Goal: Task Accomplishment & Management: Complete application form

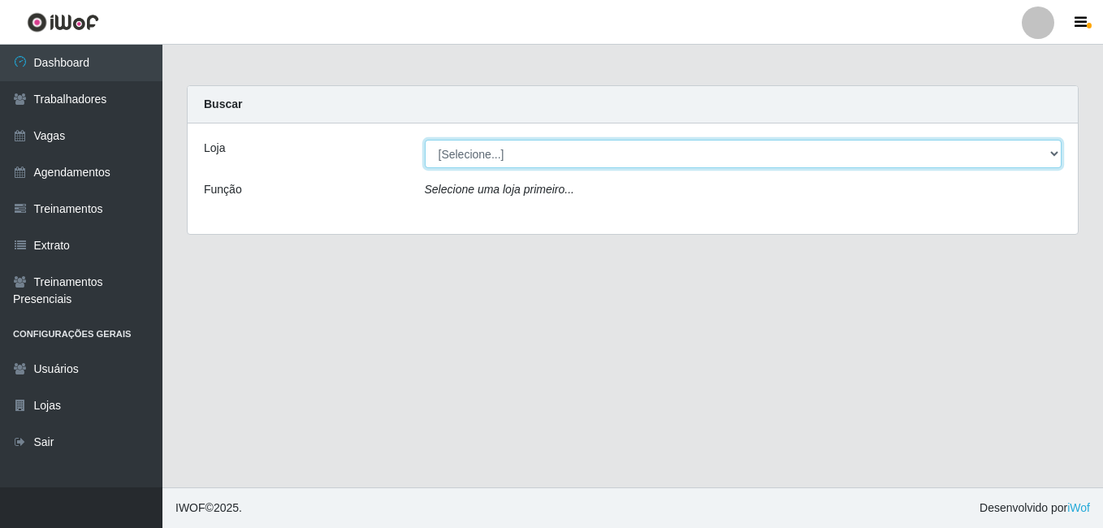
click at [466, 149] on select "[Selecione...] BL Importadora" at bounding box center [743, 154] width 637 height 28
select select "259"
click at [425, 140] on select "[Selecione...] BL Importadora" at bounding box center [743, 154] width 637 height 28
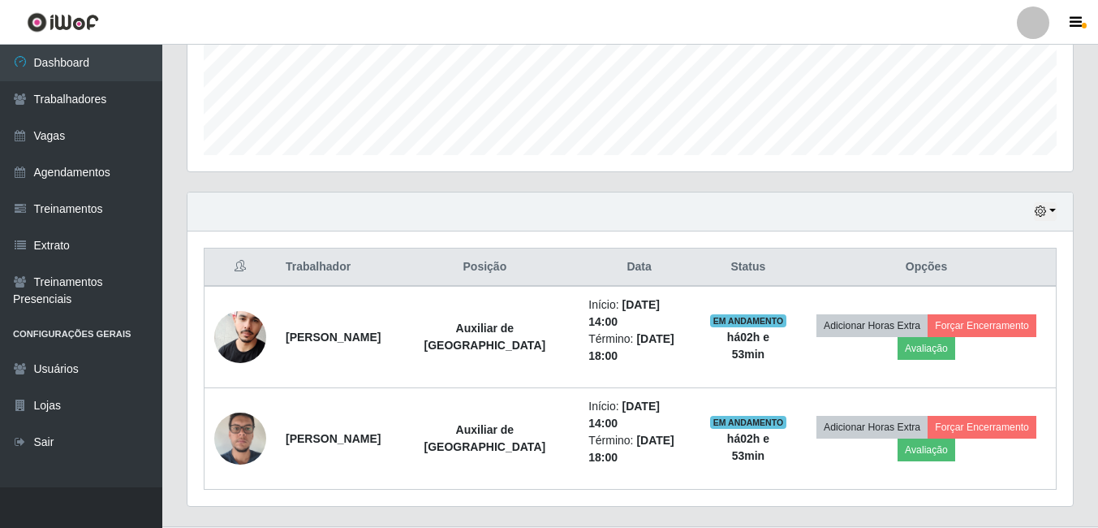
scroll to position [430, 0]
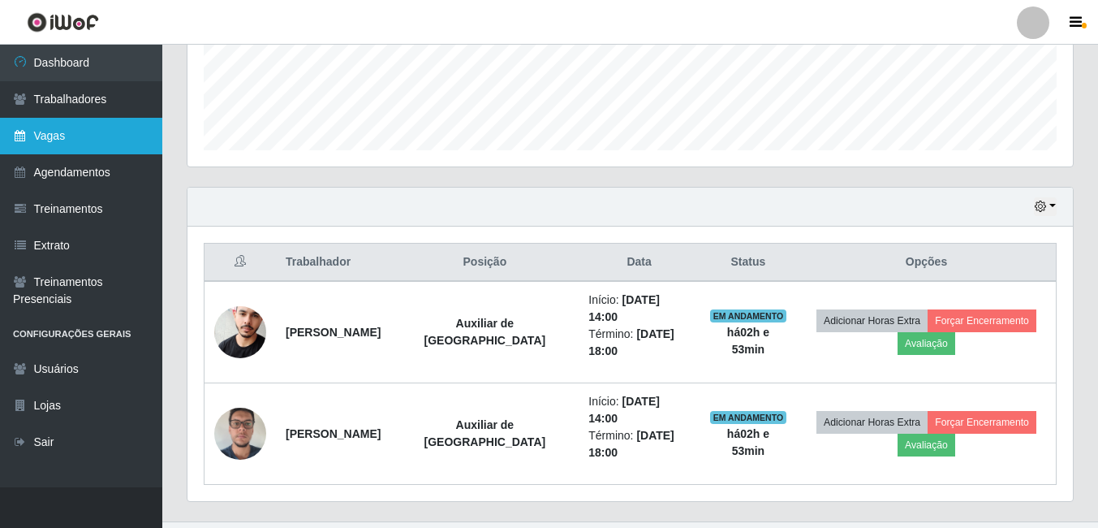
click at [78, 140] on link "Vagas" at bounding box center [81, 136] width 162 height 37
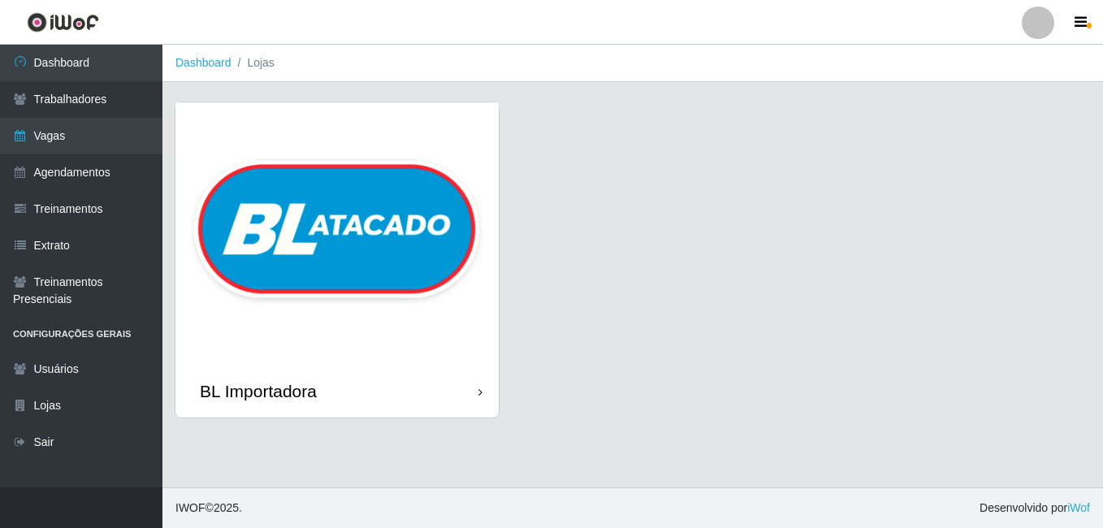
click at [459, 174] on img at bounding box center [336, 233] width 323 height 262
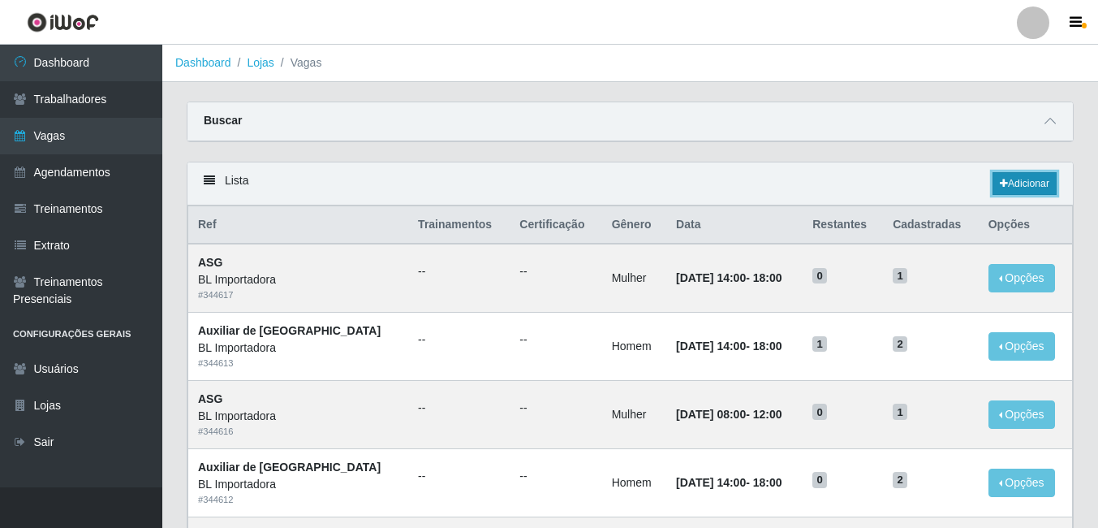
click at [1000, 185] on icon at bounding box center [1004, 184] width 8 height 10
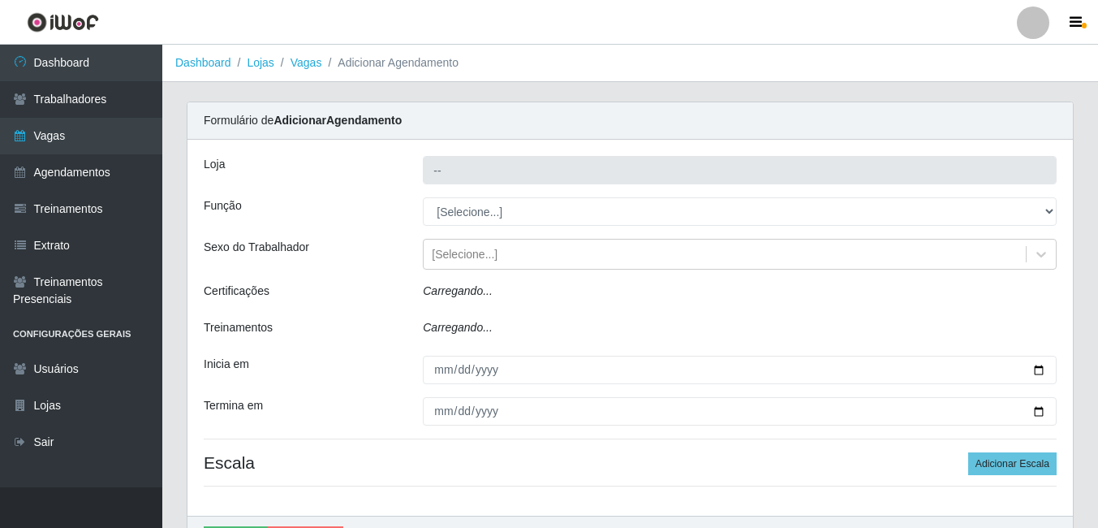
type input "BL Importadora"
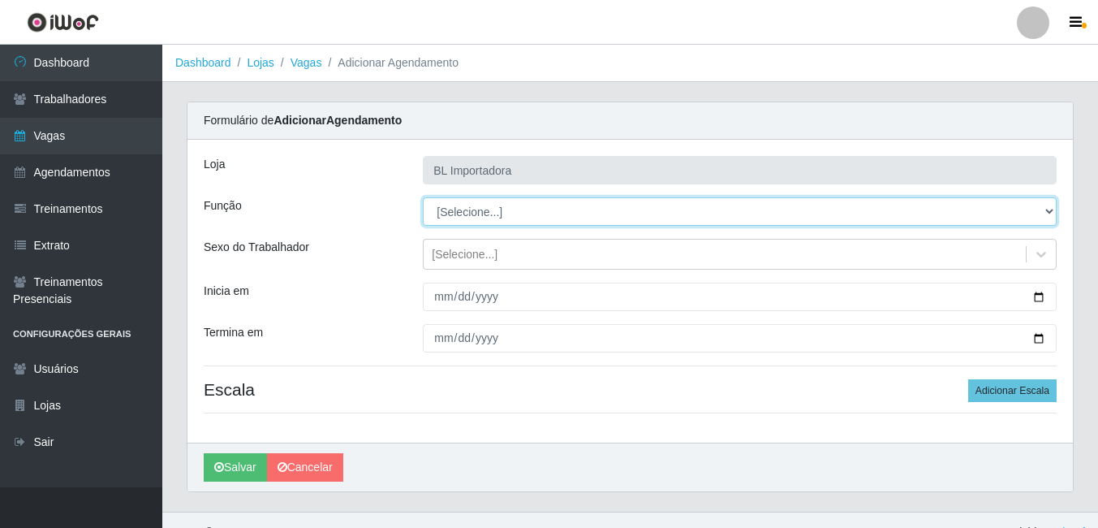
click at [450, 206] on select "[Selecione...] ASG ASG + ASG ++ Auxiliar Administrativo Auxiliar administrativo…" at bounding box center [740, 211] width 634 height 28
select select "75"
click at [423, 197] on select "[Selecione...] ASG ASG + ASG ++ Auxiliar Administrativo Auxiliar administrativo…" at bounding box center [740, 211] width 634 height 28
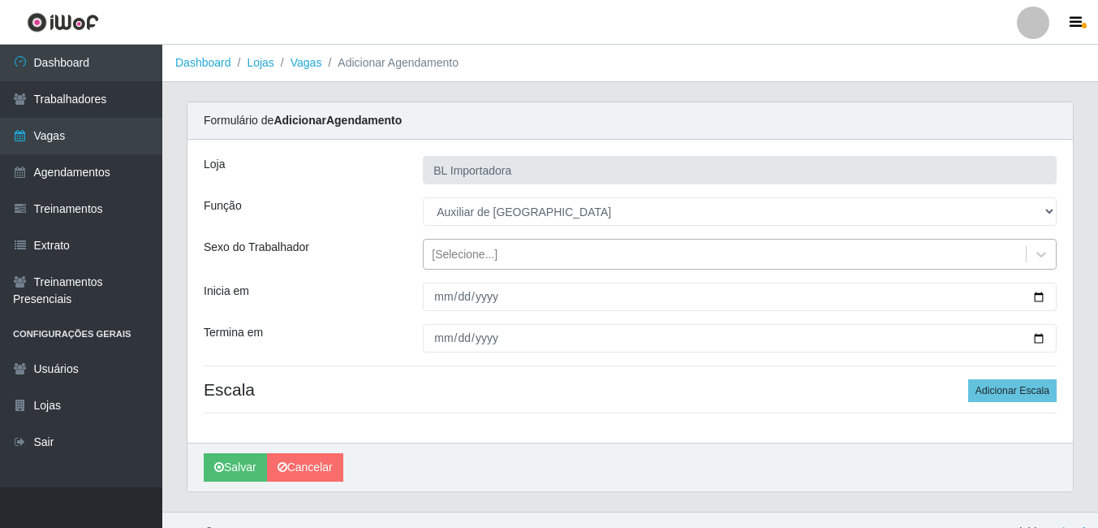
click at [478, 259] on div "[Selecione...]" at bounding box center [465, 254] width 66 height 17
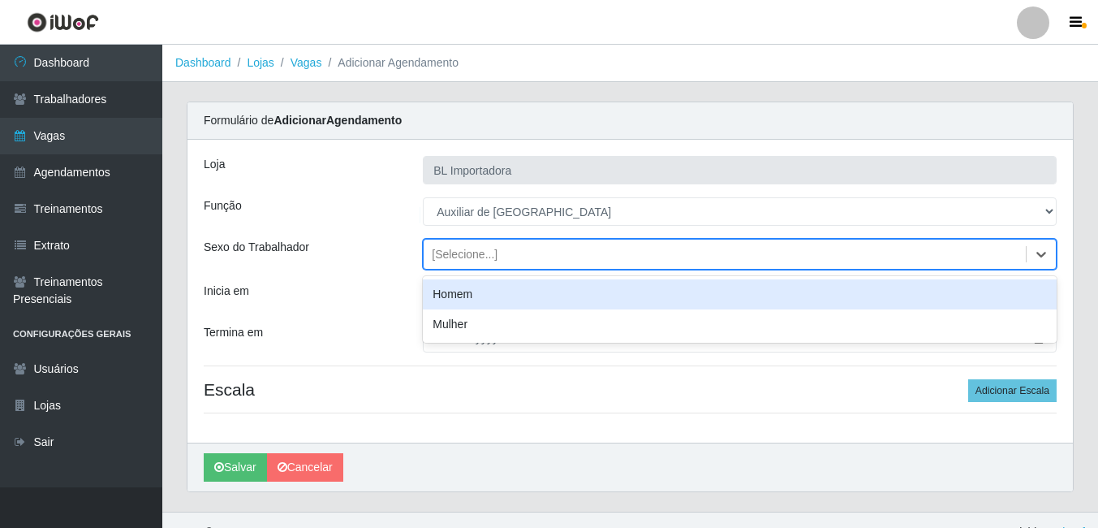
click at [482, 297] on div "Homem" at bounding box center [740, 294] width 634 height 30
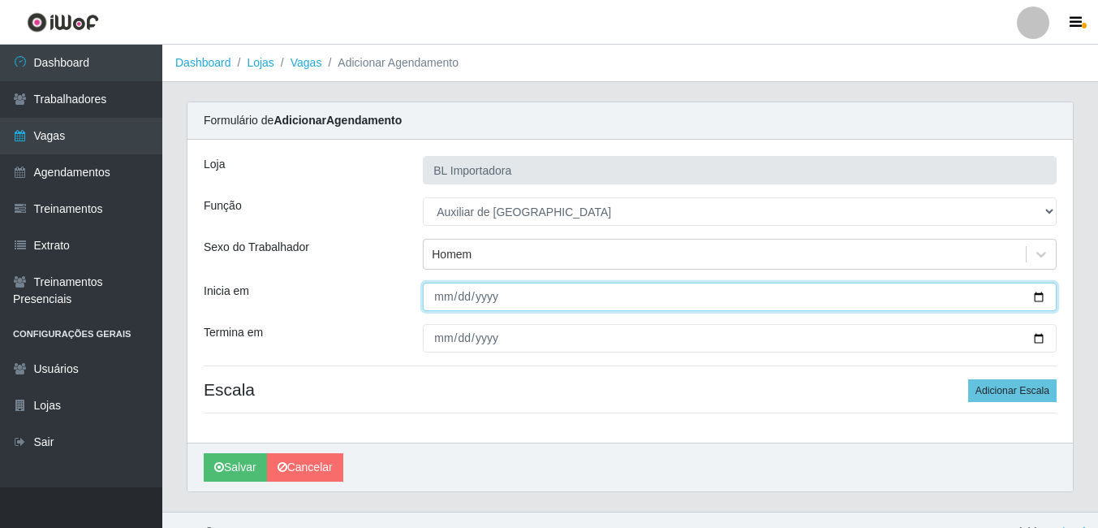
click at [441, 287] on input "Inicia em" at bounding box center [740, 297] width 634 height 28
type input "2025-09-19"
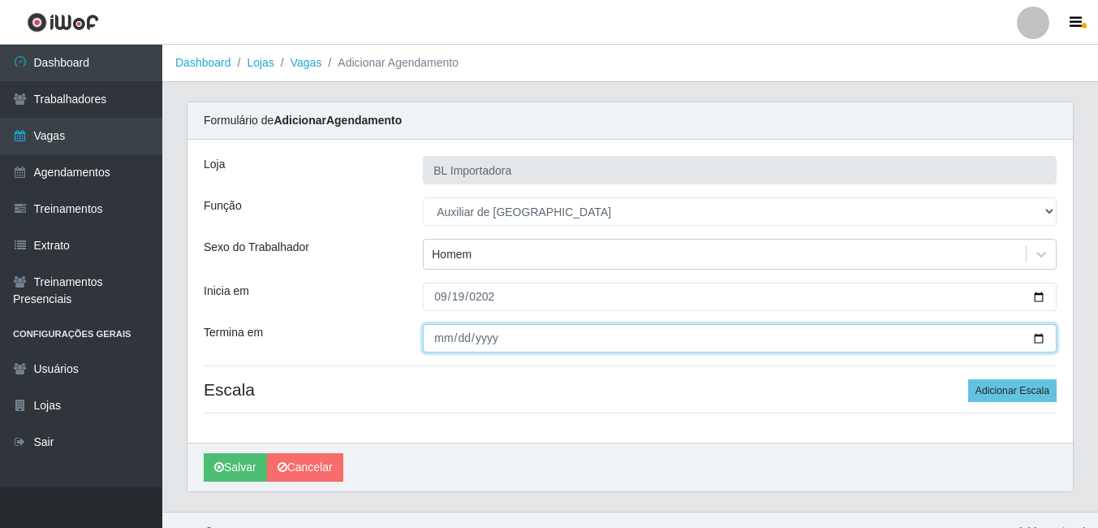
click at [431, 343] on input "Termina em" at bounding box center [740, 338] width 634 height 28
type input "2025-09-19"
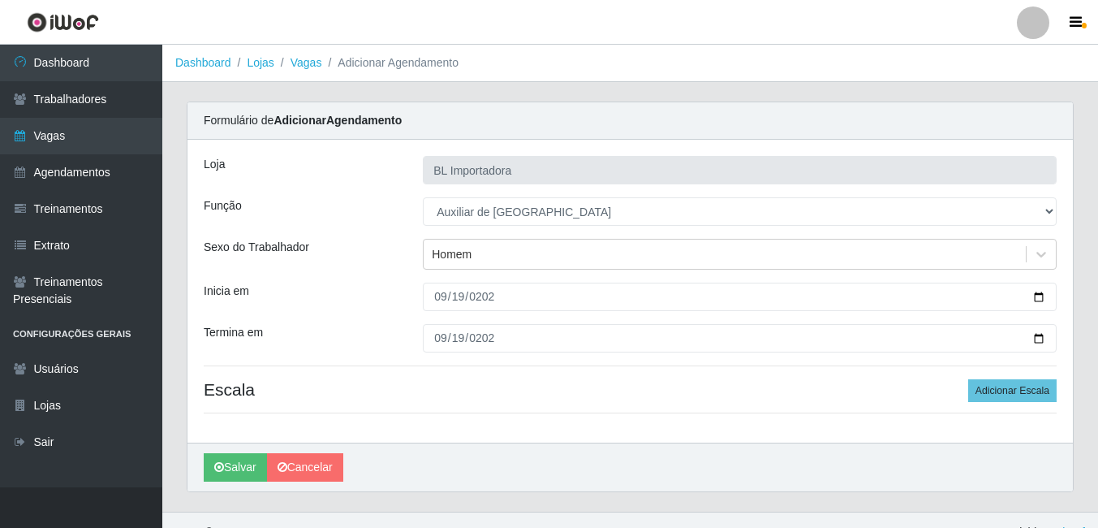
click at [1008, 376] on div "Loja BL Importadora Função [Selecione...] ASG ASG + ASG ++ Auxiliar Administrat…" at bounding box center [631, 291] width 886 height 303
click at [1008, 384] on button "Adicionar Escala" at bounding box center [1013, 390] width 88 height 23
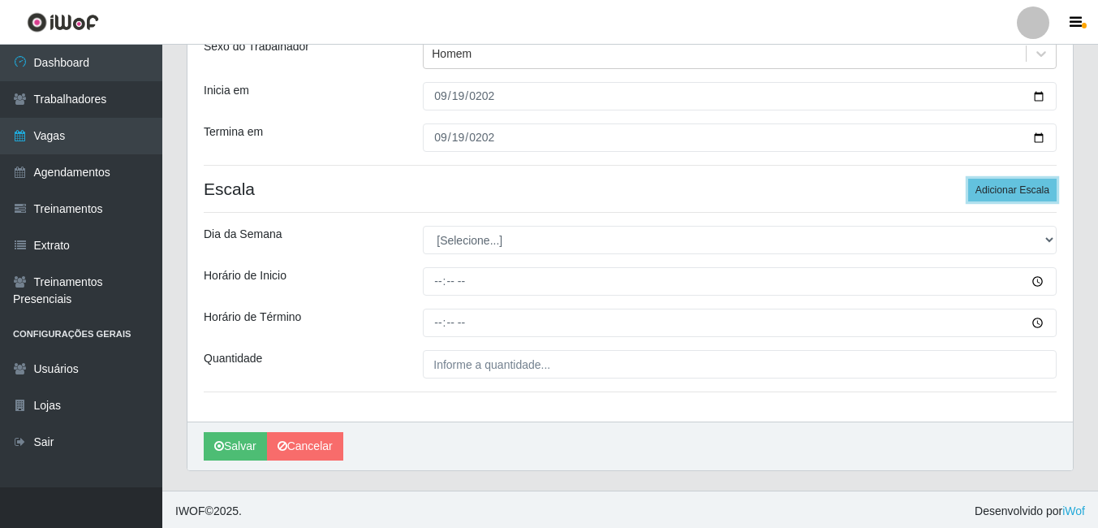
scroll to position [204, 0]
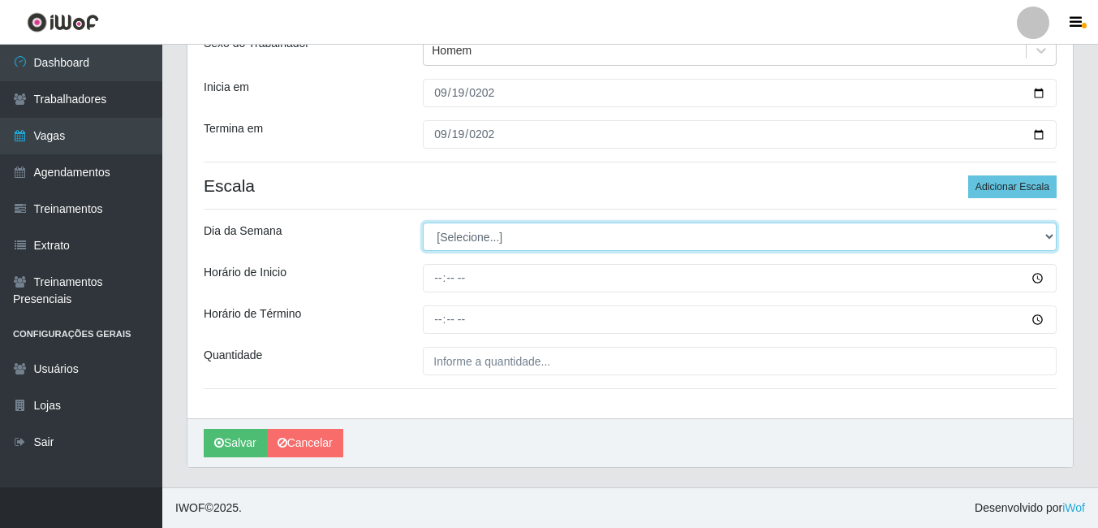
click at [517, 238] on select "[Selecione...] Segunda Terça Quarta Quinta Sexta Sábado Domingo" at bounding box center [740, 236] width 634 height 28
select select "5"
click at [423, 222] on select "[Selecione...] Segunda Terça Quarta Quinta Sexta Sábado Domingo" at bounding box center [740, 236] width 634 height 28
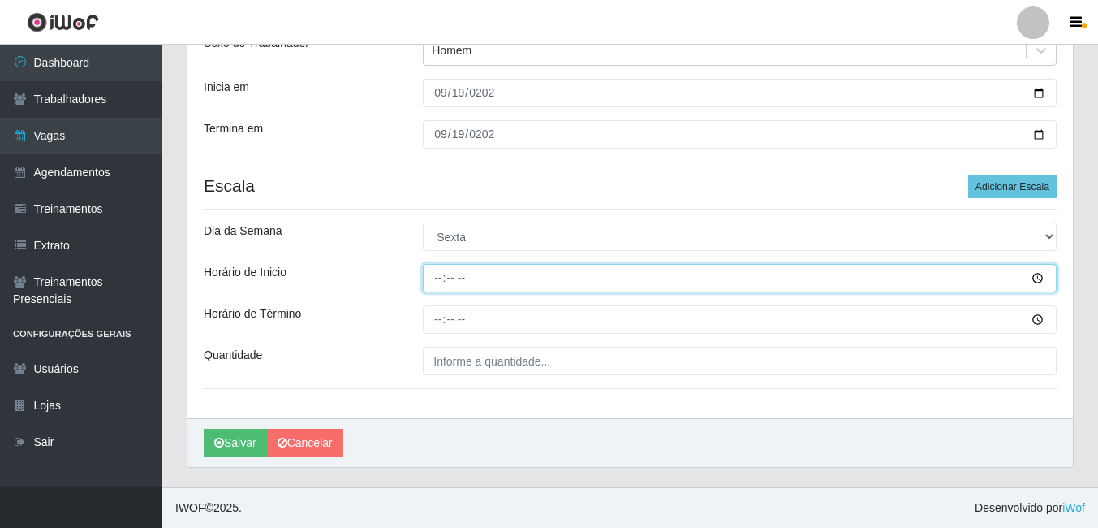
click at [429, 276] on input "Horário de Inicio" at bounding box center [740, 278] width 634 height 28
type input "08:00"
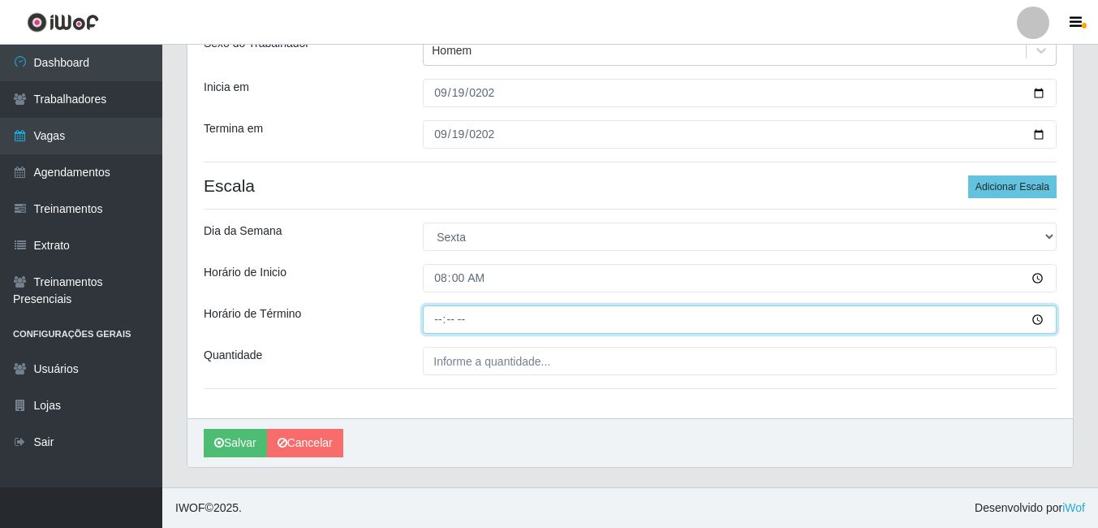
click at [444, 326] on input "Horário de Término" at bounding box center [740, 319] width 634 height 28
type input "12:00"
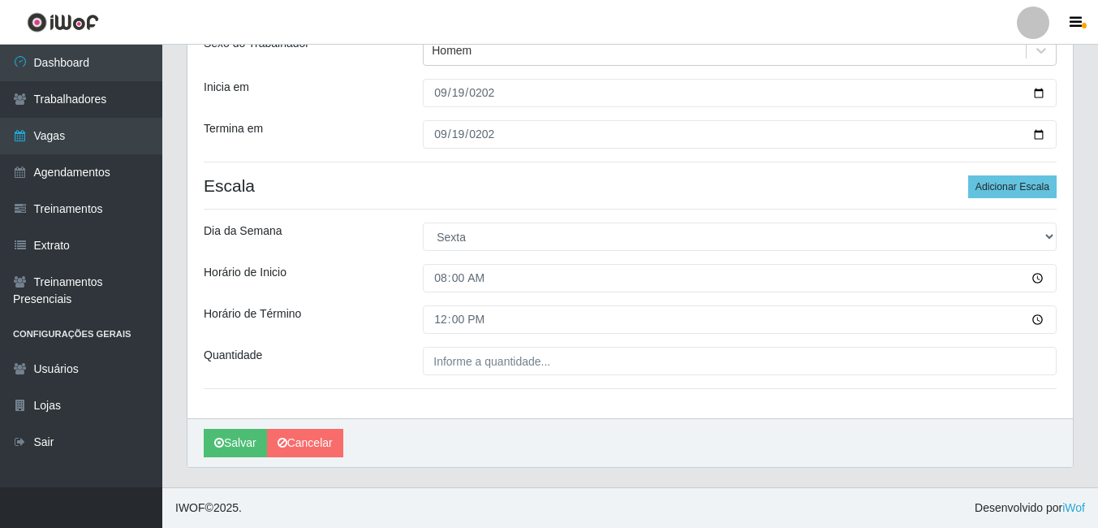
click at [444, 344] on div "Loja BL Importadora Função [Selecione...] ASG ASG + ASG ++ Auxiliar Administrat…" at bounding box center [631, 177] width 886 height 482
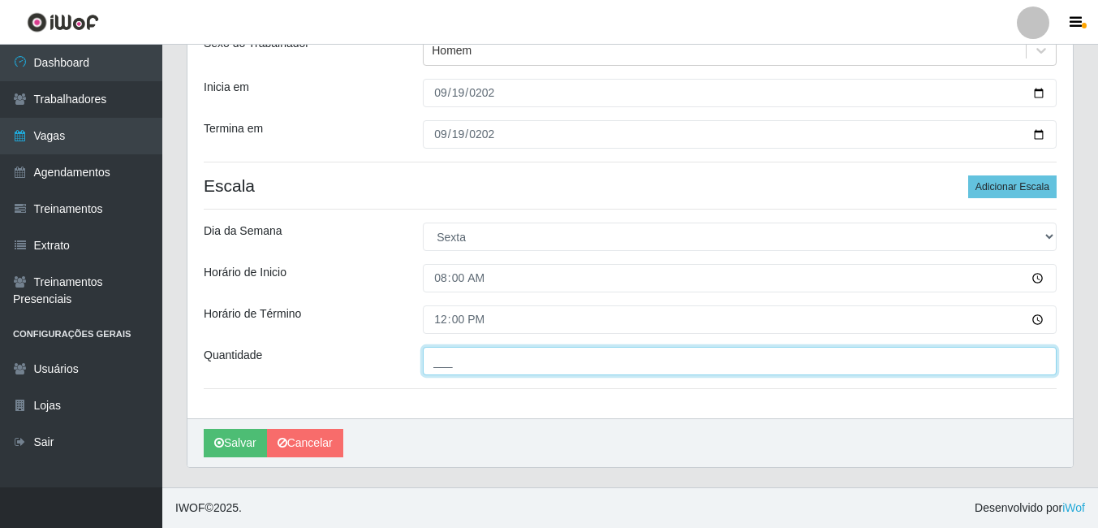
click at [445, 360] on input "___" at bounding box center [740, 361] width 634 height 28
type input "1__"
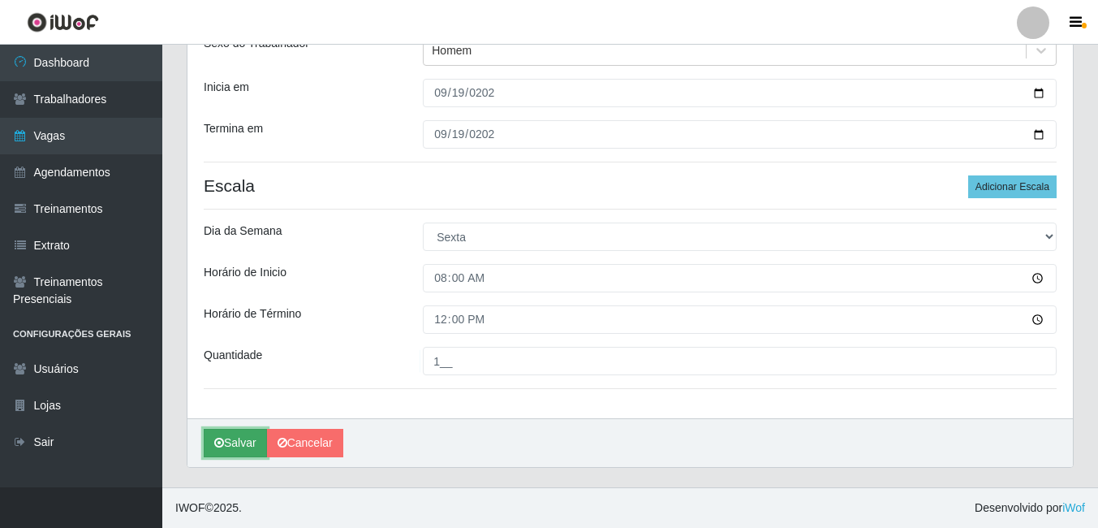
click at [240, 441] on button "Salvar" at bounding box center [235, 443] width 63 height 28
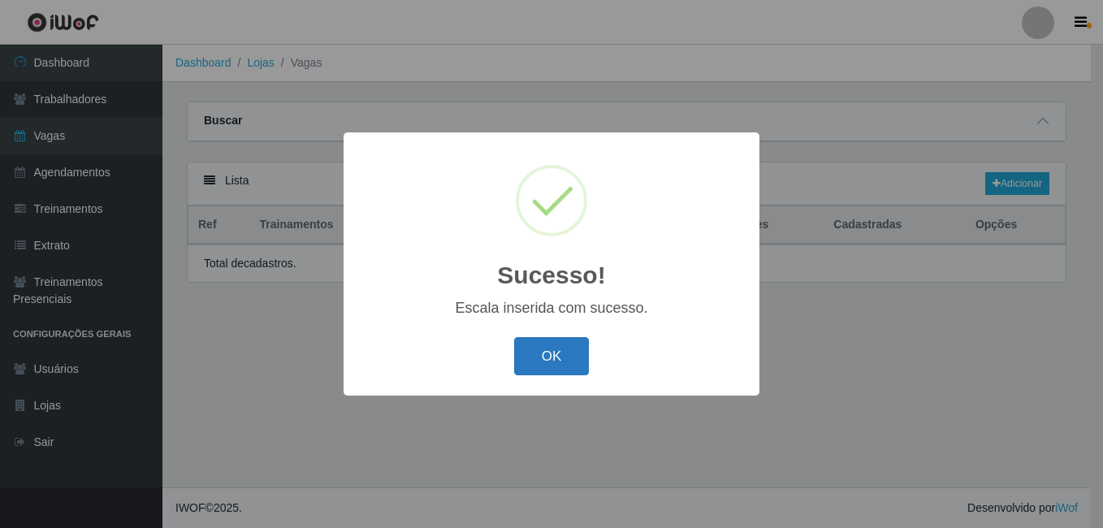
click at [563, 364] on button "OK" at bounding box center [552, 356] width 76 height 38
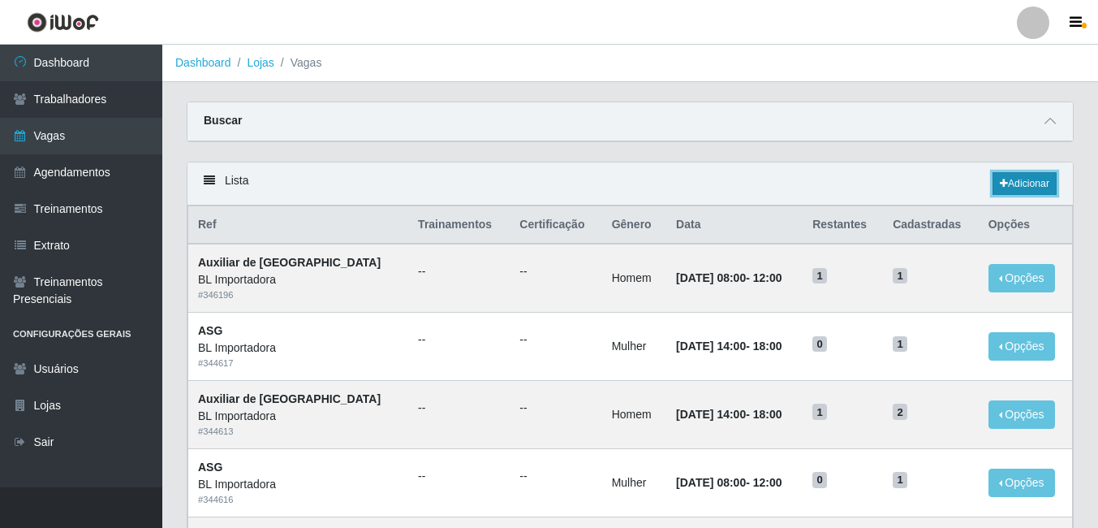
click at [1041, 176] on link "Adicionar" at bounding box center [1025, 183] width 64 height 23
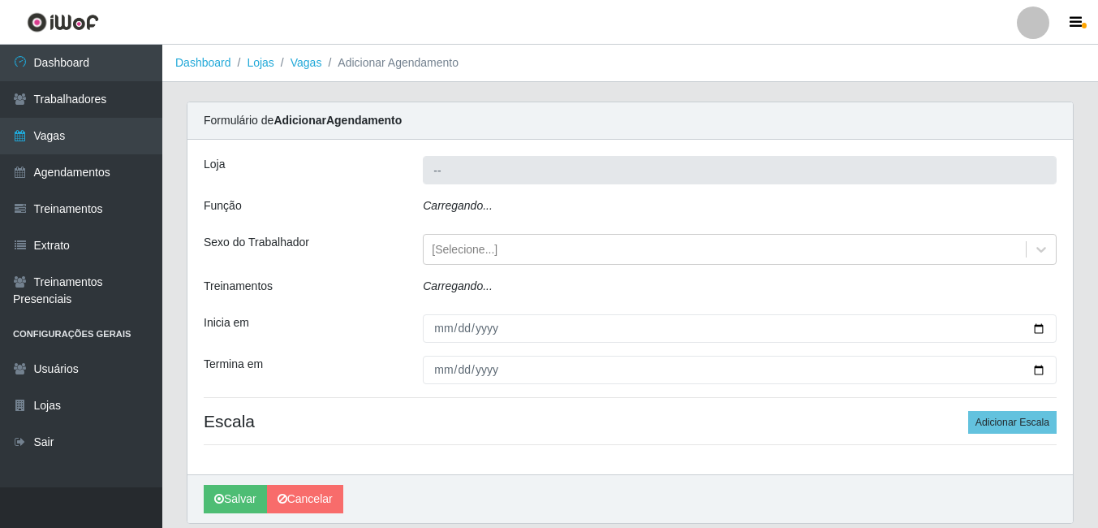
type input "BL Importadora"
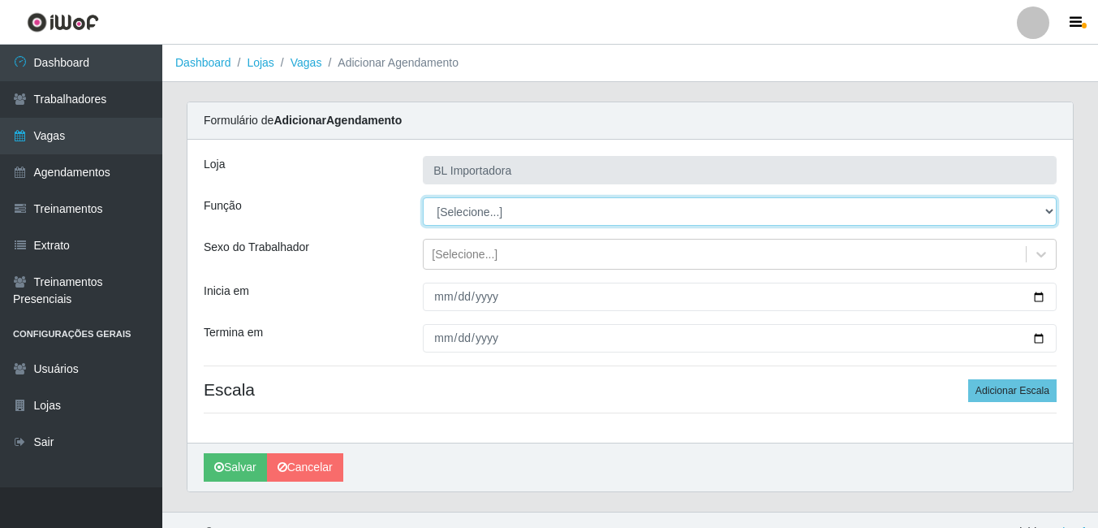
click at [490, 209] on select "[Selecione...] ASG ASG + ASG ++ Auxiliar Administrativo Auxiliar administrativo…" at bounding box center [740, 211] width 634 height 28
select select "75"
click at [423, 197] on select "[Selecione...] ASG ASG + ASG ++ Auxiliar Administrativo Auxiliar administrativo…" at bounding box center [740, 211] width 634 height 28
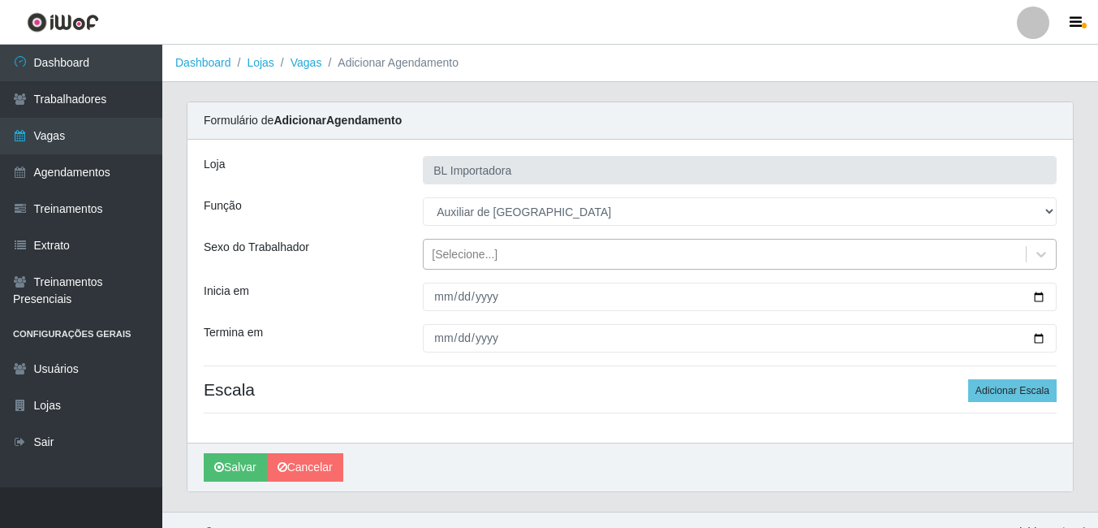
click at [481, 258] on div "[Selecione...]" at bounding box center [465, 254] width 66 height 17
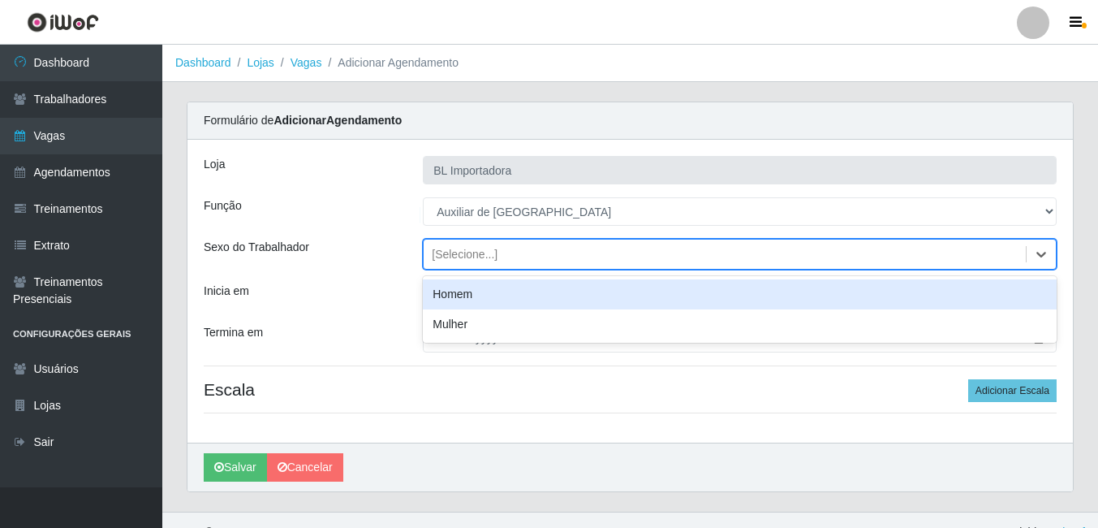
click at [486, 297] on div "Homem" at bounding box center [740, 294] width 634 height 30
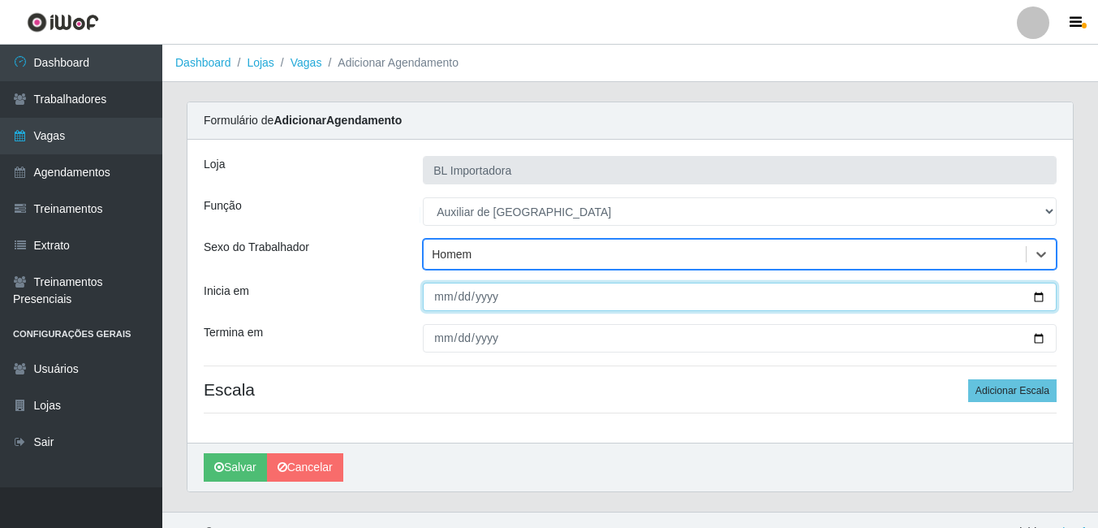
click at [444, 293] on input "Inicia em" at bounding box center [740, 297] width 634 height 28
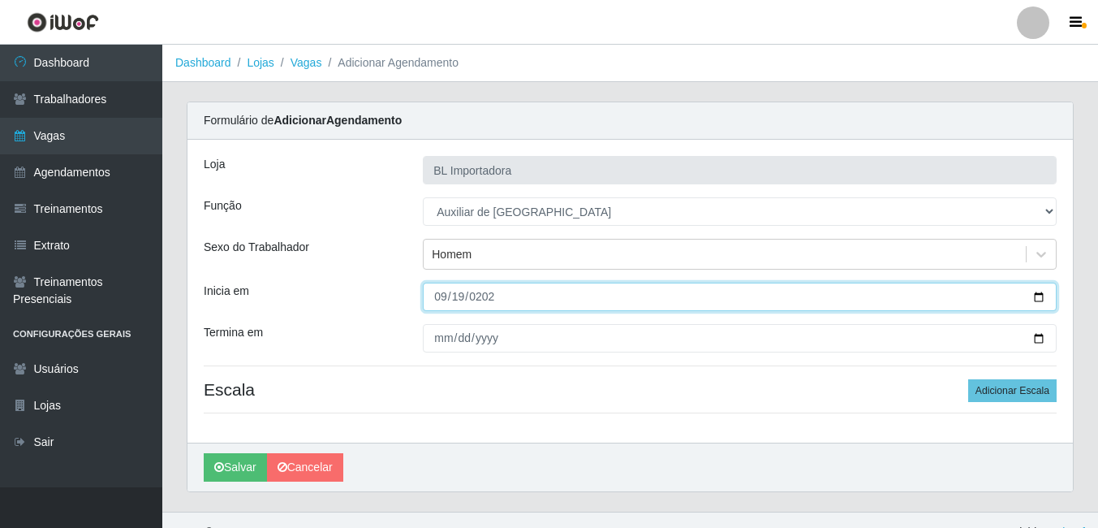
type input "2025-09-19"
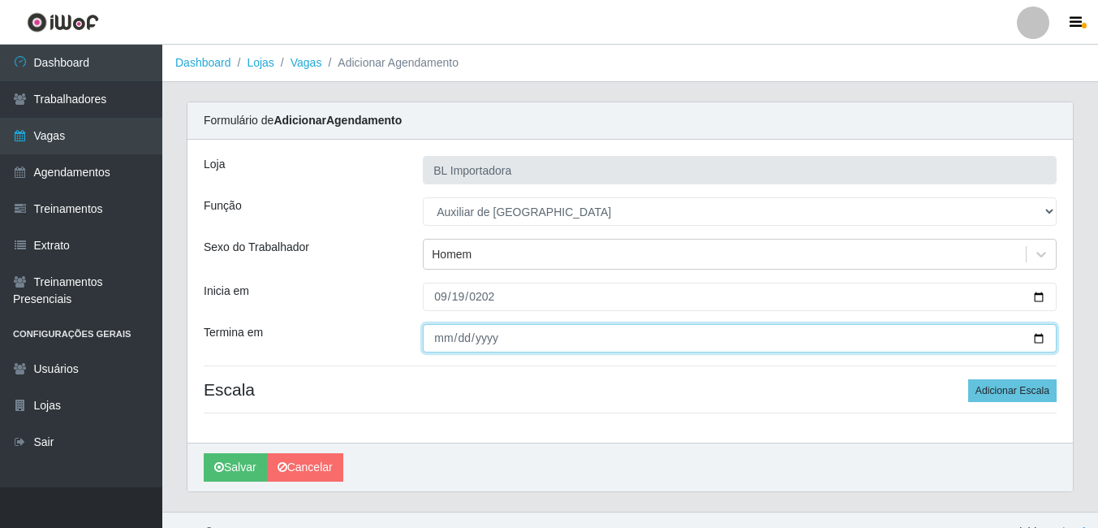
click at [440, 337] on input "Termina em" at bounding box center [740, 338] width 634 height 28
type input "2025-09-19"
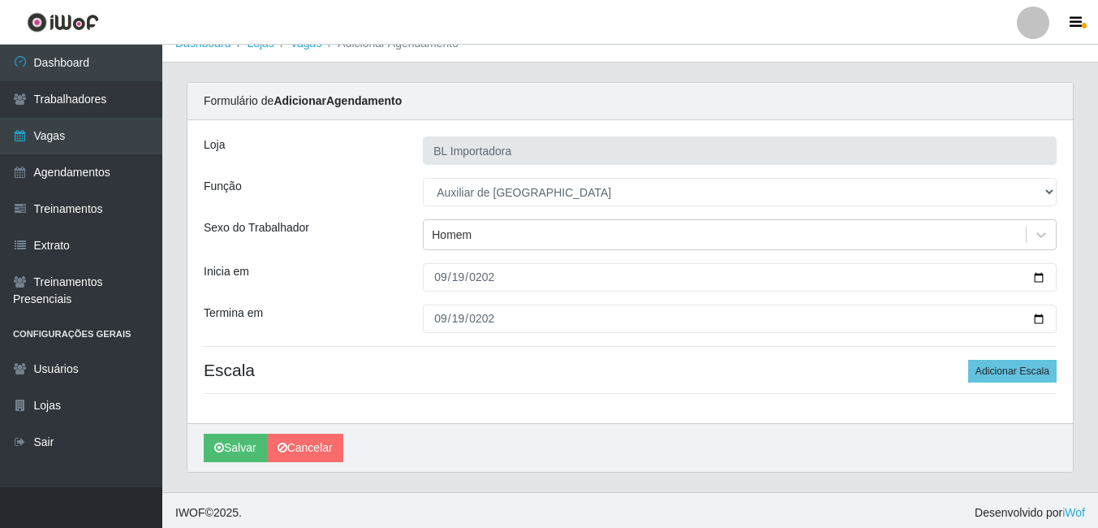
scroll to position [24, 0]
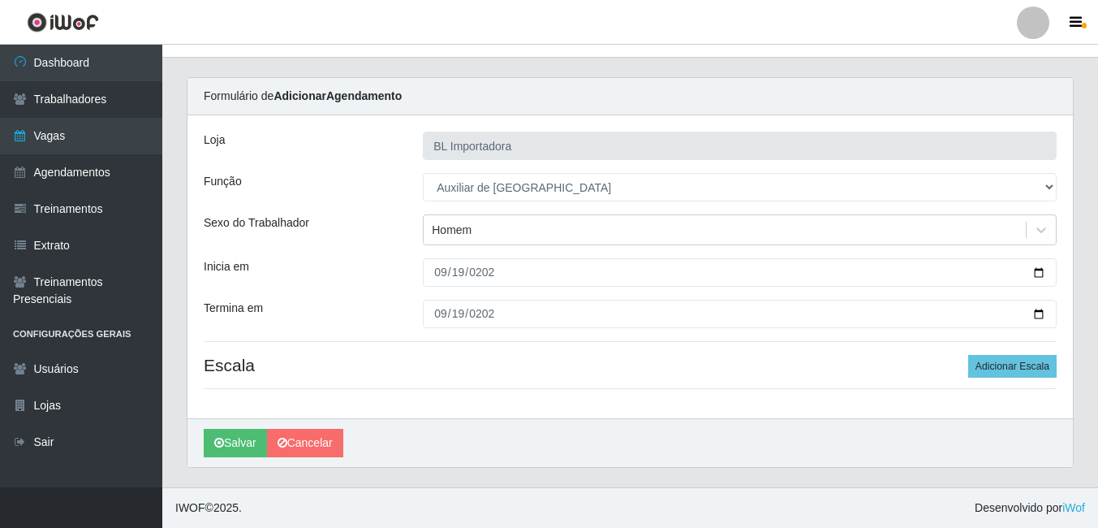
click at [432, 343] on div "Loja BL Importadora Função [Selecione...] ASG ASG + ASG ++ Auxiliar Administrat…" at bounding box center [631, 266] width 886 height 303
click at [1042, 355] on button "Adicionar Escala" at bounding box center [1013, 366] width 88 height 23
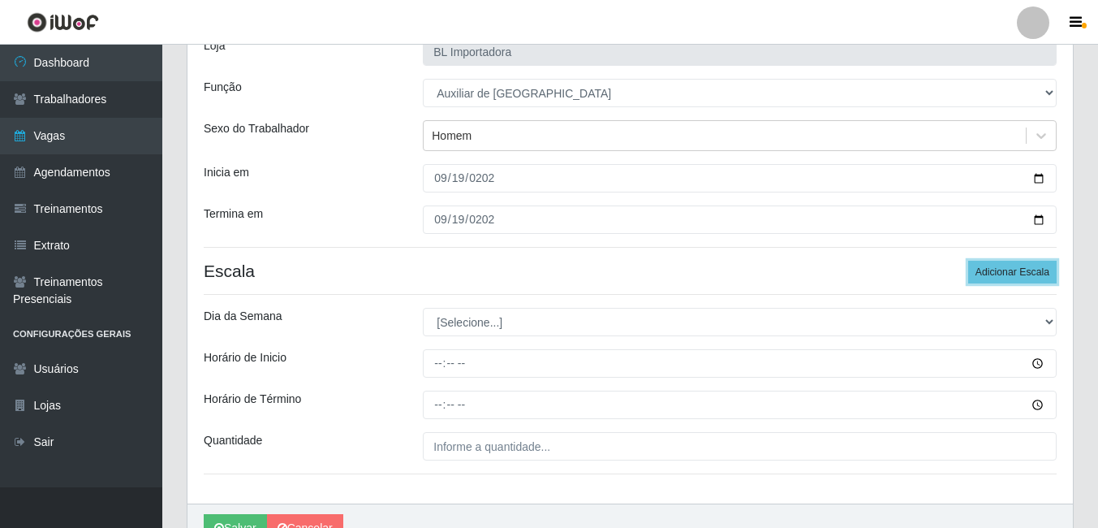
scroll to position [187, 0]
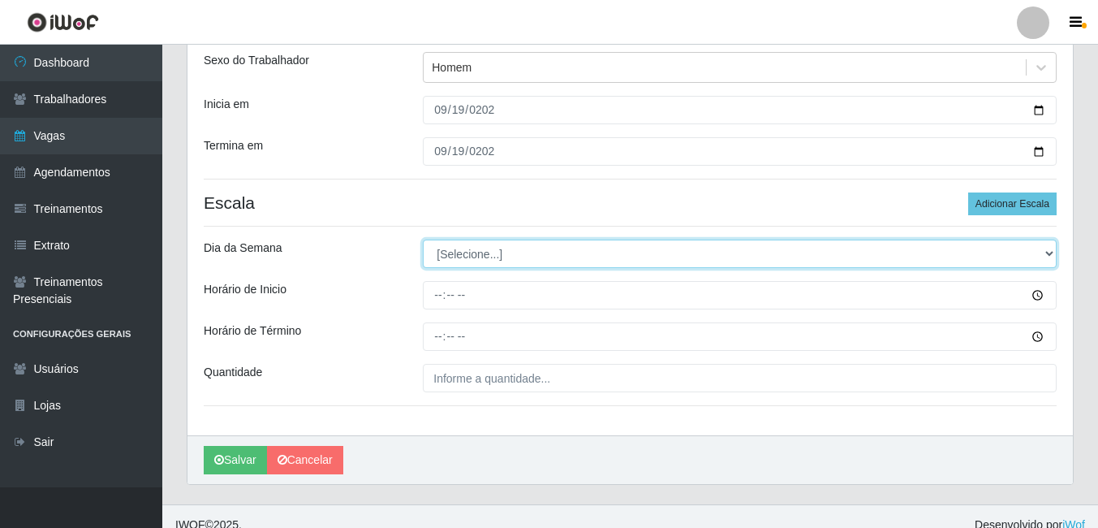
drag, startPoint x: 524, startPoint y: 261, endPoint x: 523, endPoint y: 270, distance: 9.1
click at [524, 261] on select "[Selecione...] Segunda Terça Quarta Quinta Sexta Sábado Domingo" at bounding box center [740, 254] width 634 height 28
select select "5"
click at [423, 240] on select "[Selecione...] Segunda Terça Quarta Quinta Sexta Sábado Domingo" at bounding box center [740, 254] width 634 height 28
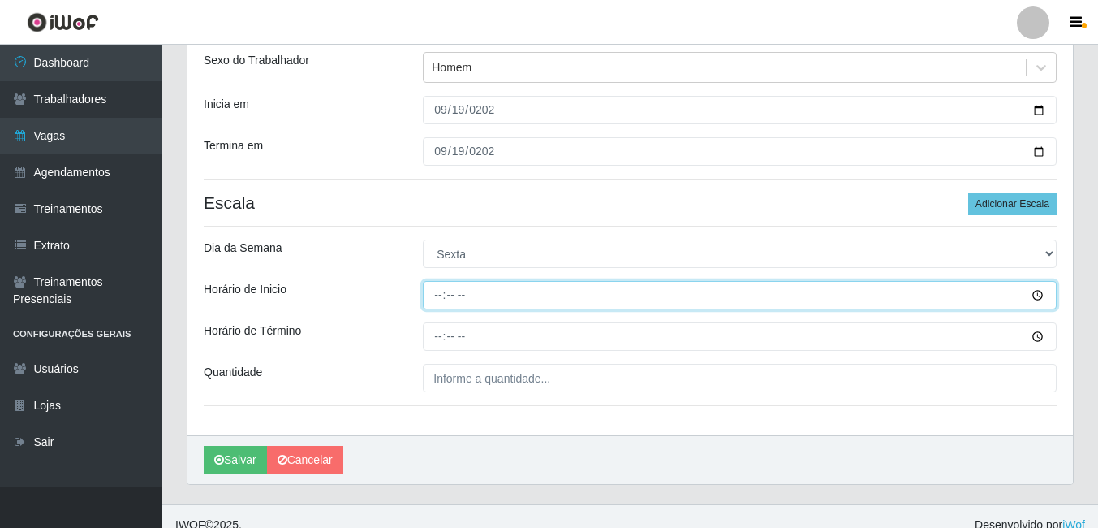
click at [430, 300] on input "Horário de Inicio" at bounding box center [740, 295] width 634 height 28
type input "14:00"
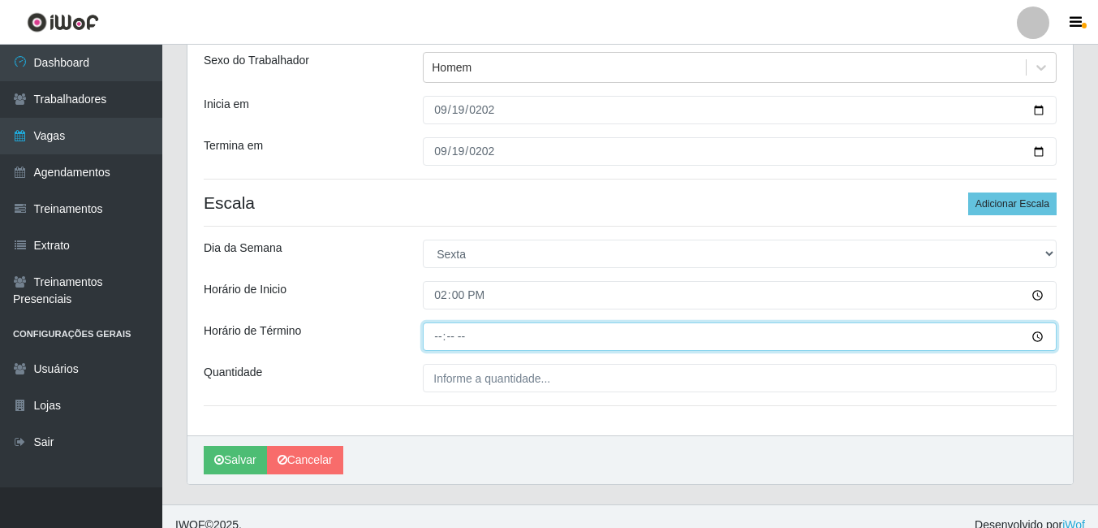
click at [431, 338] on input "Horário de Término" at bounding box center [740, 336] width 634 height 28
type input "18:00"
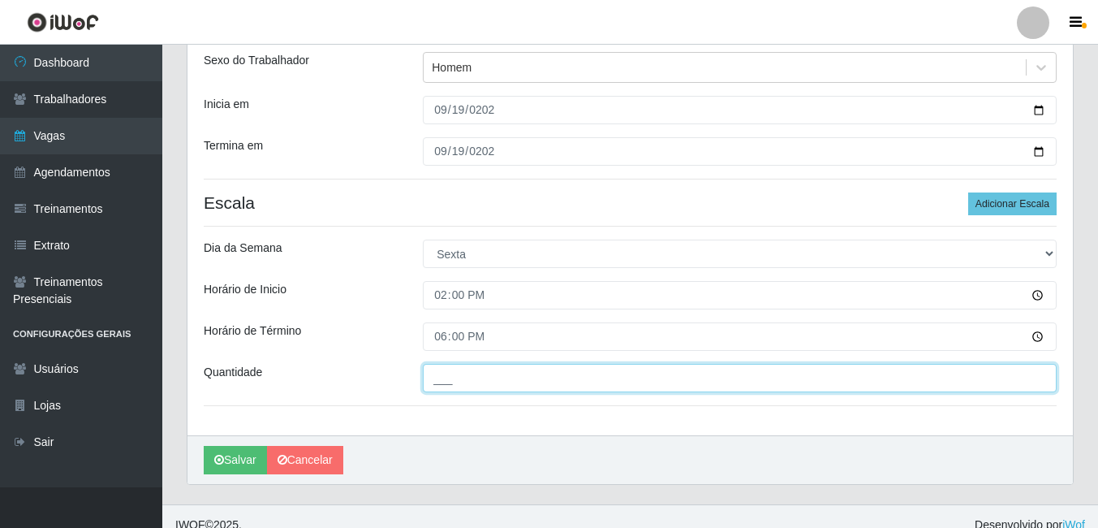
click at [450, 369] on input "___" at bounding box center [740, 378] width 634 height 28
type input "1__"
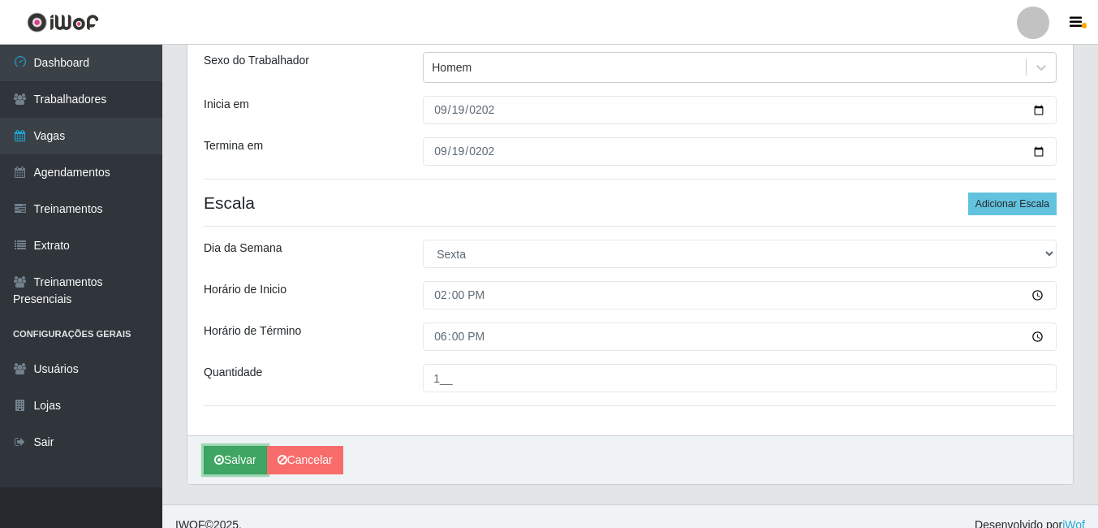
click at [215, 456] on icon "submit" at bounding box center [219, 459] width 10 height 11
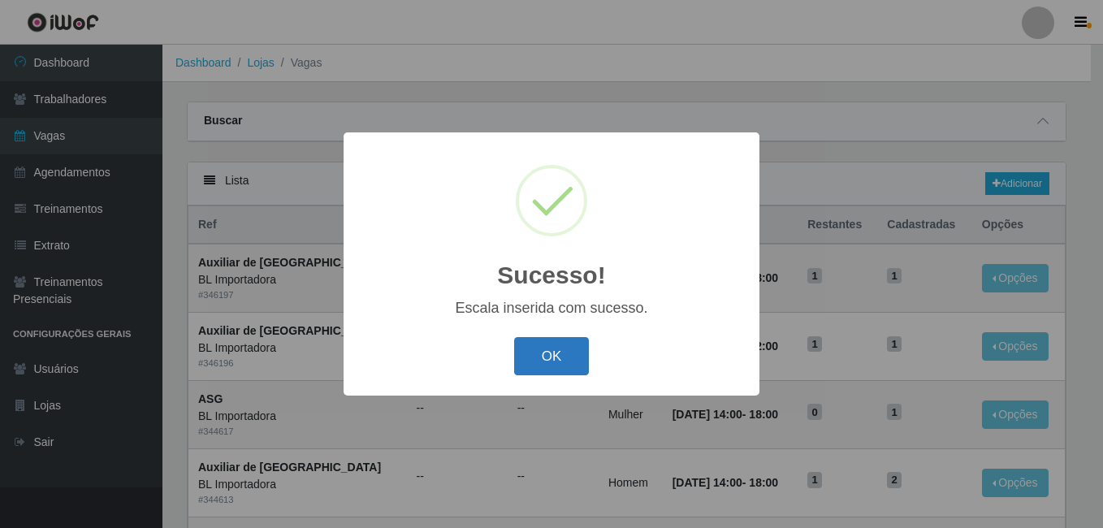
click at [529, 375] on button "OK" at bounding box center [552, 356] width 76 height 38
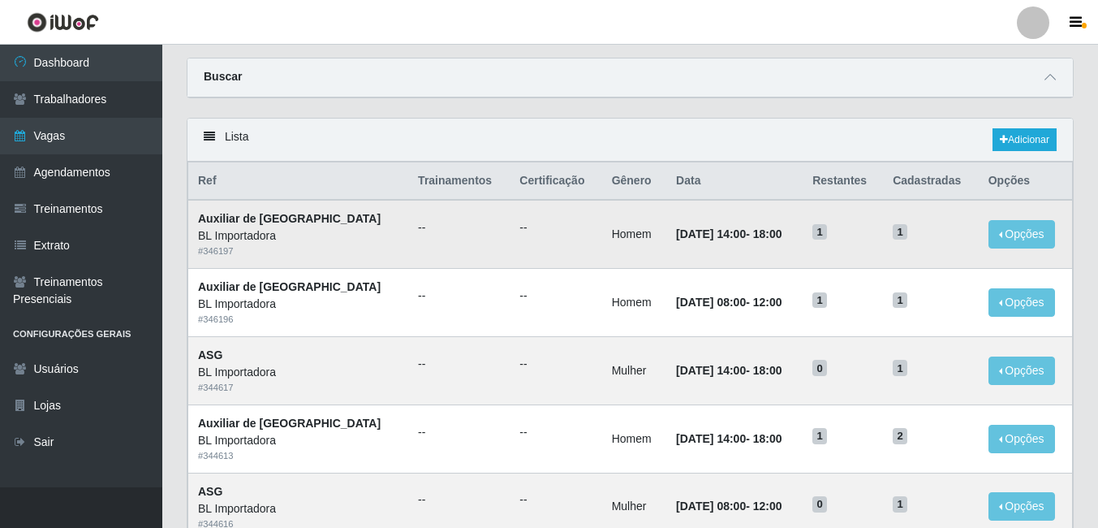
scroll to position [81, 0]
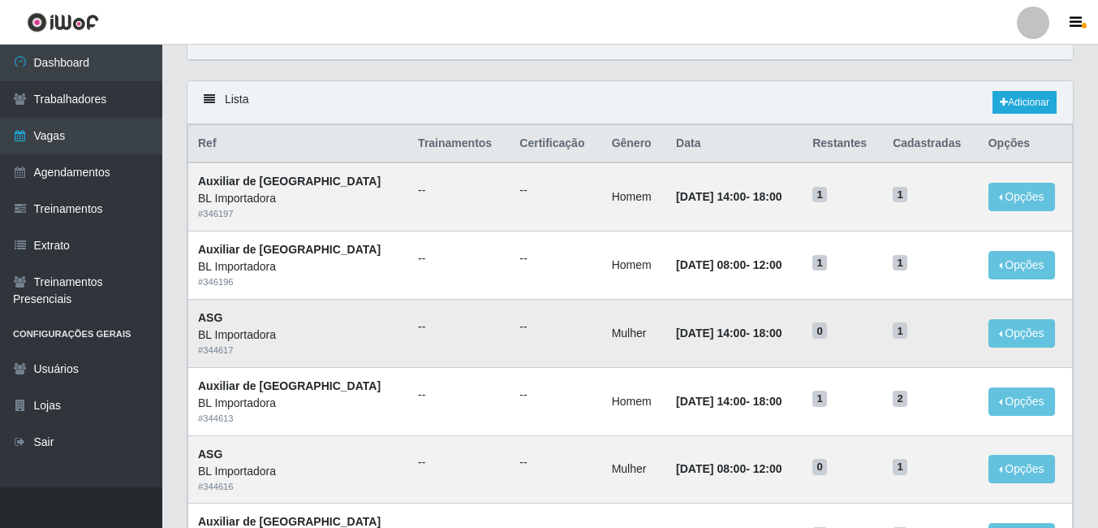
click at [696, 322] on td "18/09/2025, 14:00 - 18:00" at bounding box center [735, 333] width 136 height 68
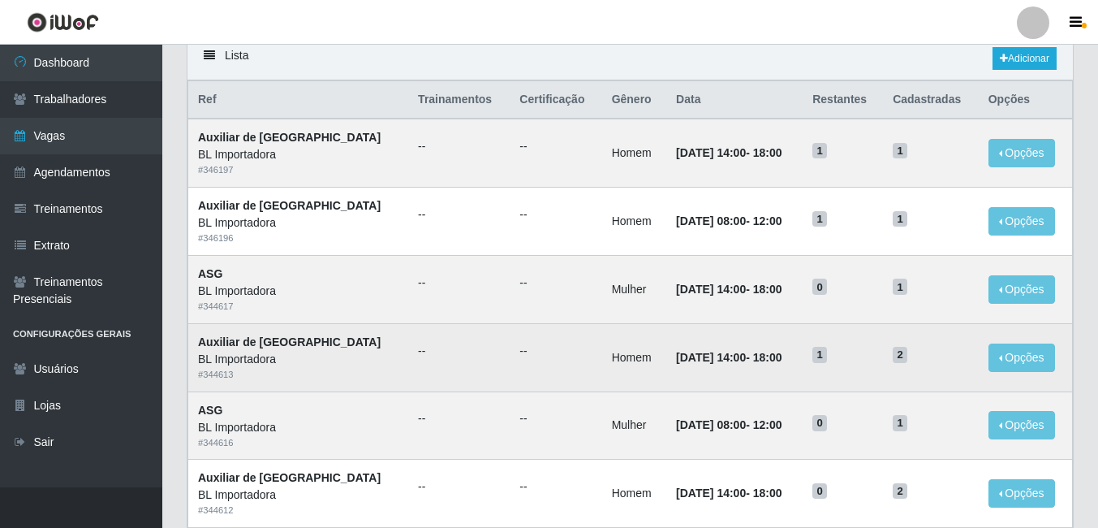
scroll to position [162, 0]
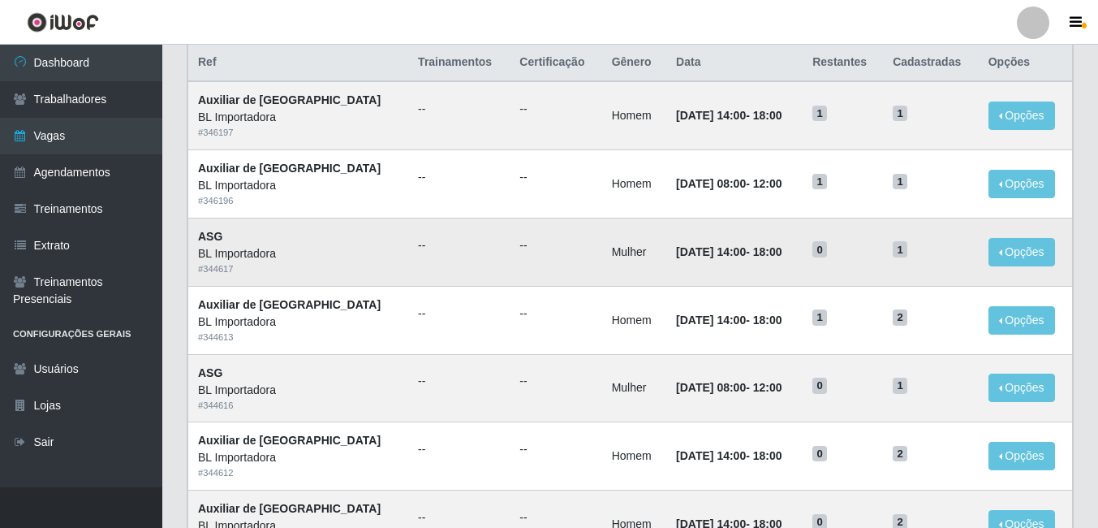
click at [753, 252] on time "18:00" at bounding box center [767, 251] width 29 height 13
click at [510, 147] on td "--" at bounding box center [556, 115] width 92 height 68
